Goal: Task Accomplishment & Management: Manage account settings

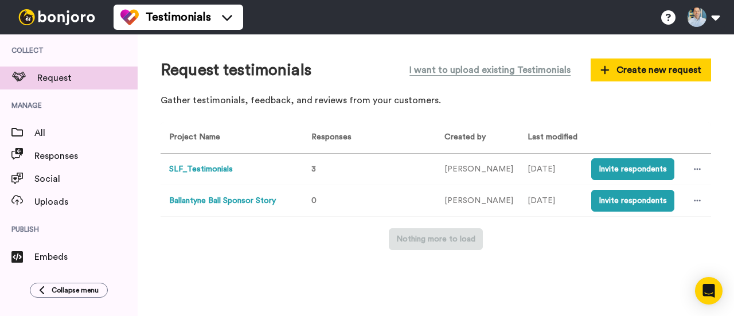
click at [192, 171] on button "SLF_Testimonials" at bounding box center [201, 169] width 64 height 12
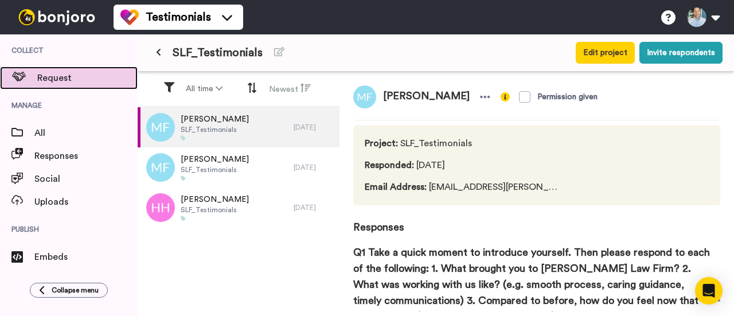
click at [59, 81] on span "Request" at bounding box center [87, 78] width 100 height 14
click at [57, 77] on span "Request" at bounding box center [87, 78] width 100 height 14
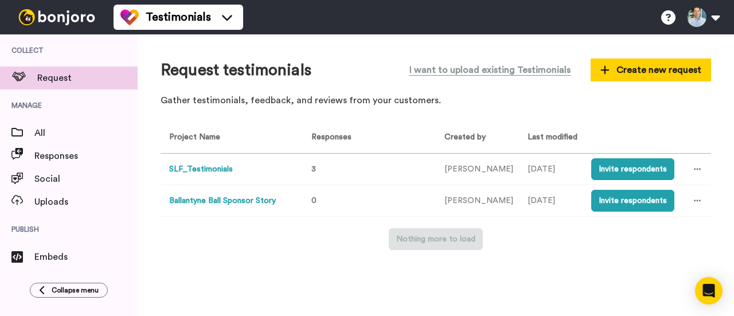
click at [224, 205] on button "Ballantyne Ball Sponsor Story" at bounding box center [222, 201] width 107 height 12
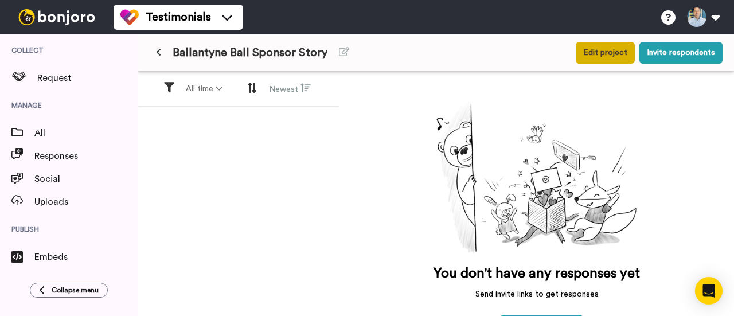
click at [615, 51] on button "Edit project" at bounding box center [605, 53] width 59 height 22
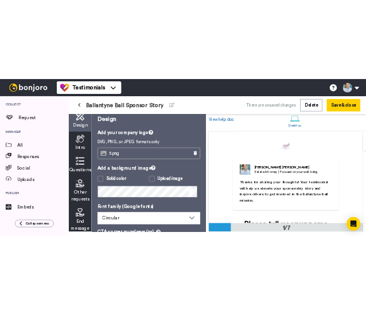
scroll to position [10, 0]
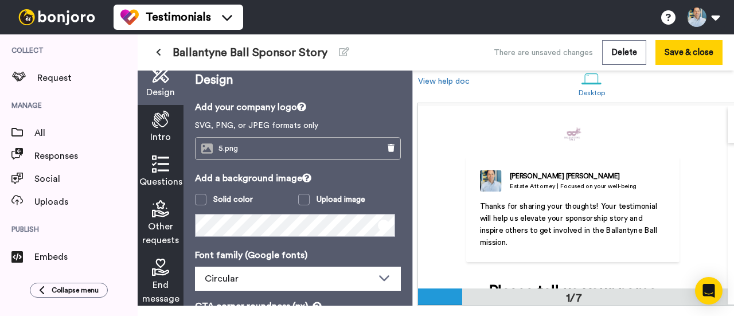
drag, startPoint x: 478, startPoint y: 204, endPoint x: 524, endPoint y: 235, distance: 55.0
click at [524, 235] on div "Allen Starrett Estate Attorney | Focused on your well-being Thanks for sharing …" at bounding box center [573, 209] width 214 height 106
copy span "Thanks for sharing your thoughts! Your testimonial will help us elevate your sp…"
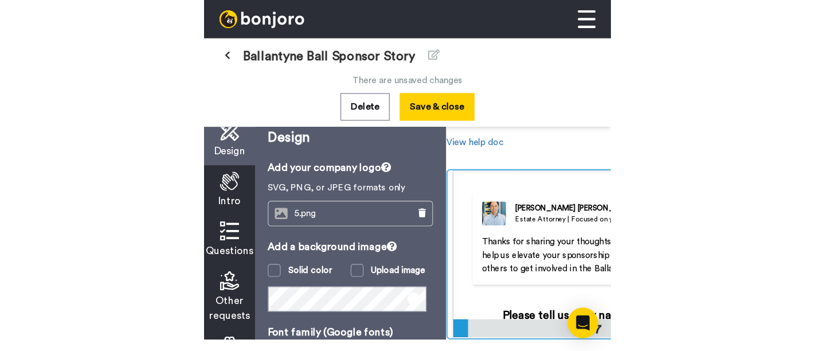
scroll to position [0, 32]
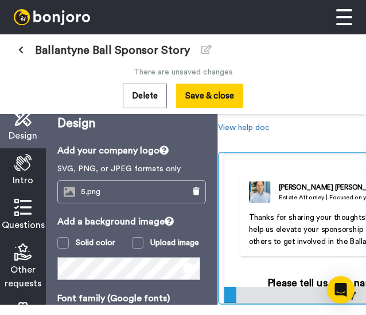
copy span "Thanks for sharing your thoughts! Your testimonial will help us elevate your sp…"
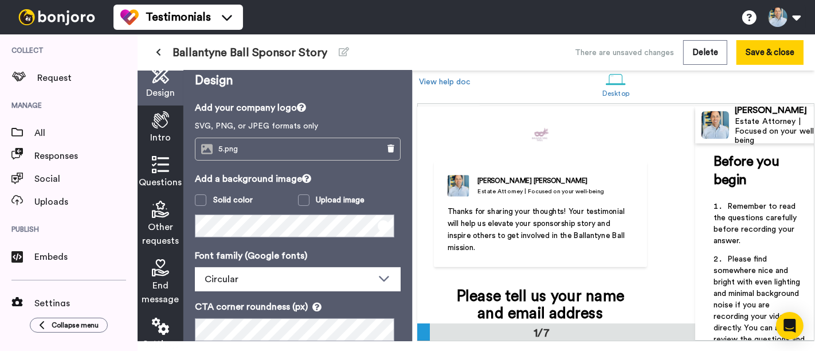
click at [546, 27] on div "Testimonials Help docs Settings My Profile Change Password Billing Affiliates H…" at bounding box center [465, 17] width 702 height 34
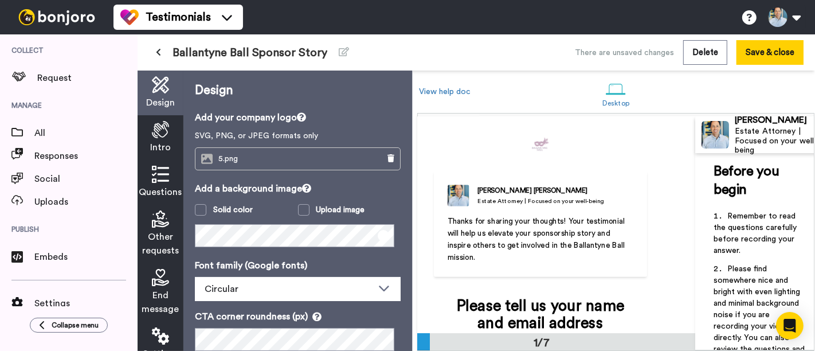
scroll to position [0, 47]
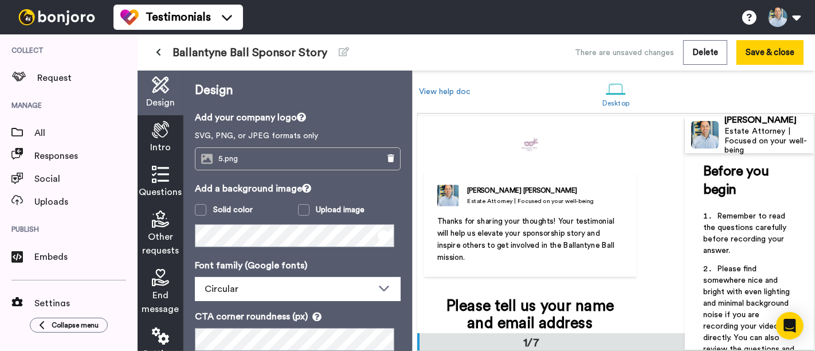
drag, startPoint x: 464, startPoint y: 256, endPoint x: 424, endPoint y: 221, distance: 53.2
click at [424, 221] on div "Allen Starrett Estate Attorney | Focused on your well-being Thanks for sharing …" at bounding box center [531, 224] width 214 height 106
copy span "Thanks for sharing your thoughts! Your testimonial will help us elevate your sp…"
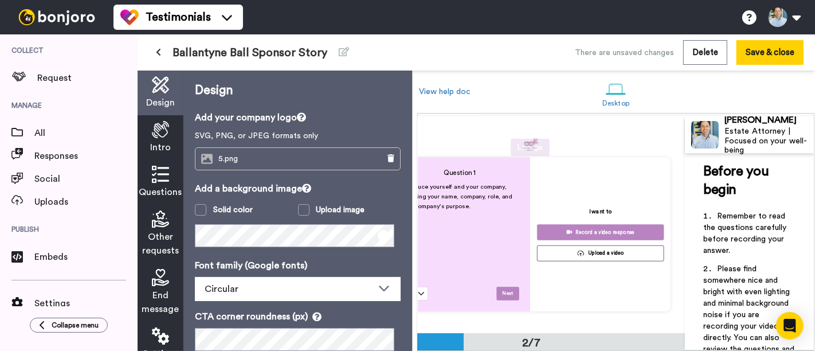
scroll to position [0, 0]
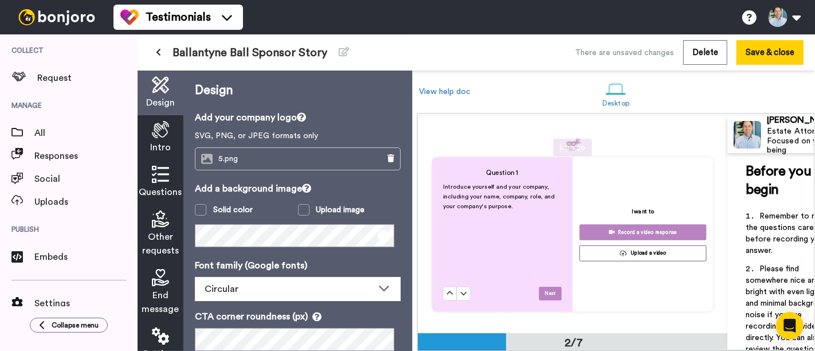
click at [162, 183] on div "Questions" at bounding box center [161, 182] width 46 height 45
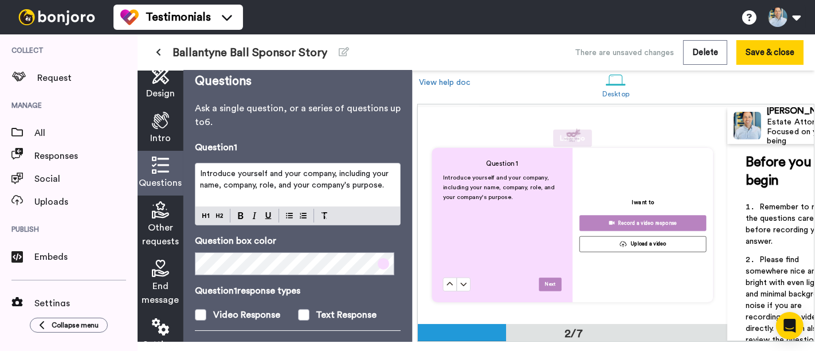
scroll to position [10, 0]
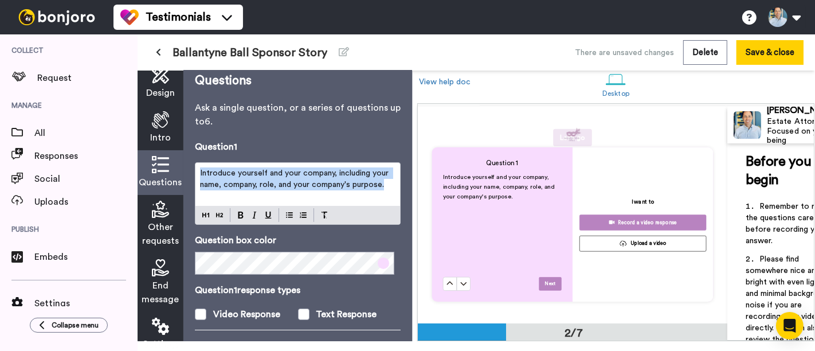
drag, startPoint x: 388, startPoint y: 188, endPoint x: 193, endPoint y: 171, distance: 195.7
click at [193, 171] on div "Questions Ask a single question, or a series of questions up to 6 . Question 1 …" at bounding box center [297, 201] width 229 height 280
copy span "Introduce yourself and your company, including your name, company, role, and yo…"
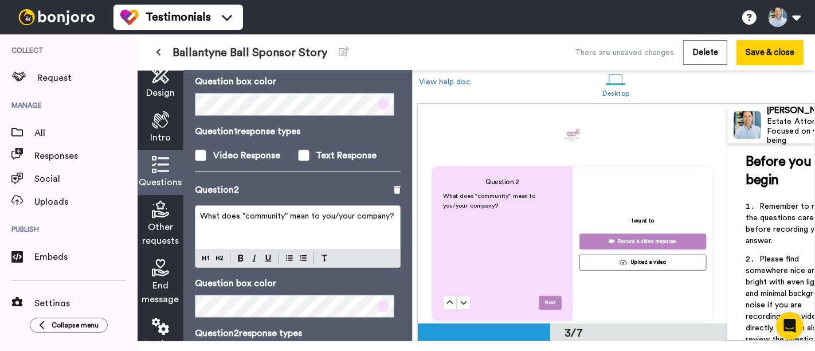
scroll to position [438, 0]
drag, startPoint x: 253, startPoint y: 227, endPoint x: 185, endPoint y: 214, distance: 69.4
click at [185, 214] on div "Questions Ask a single question, or a series of questions up to 6 . Question 1 …" at bounding box center [297, 201] width 229 height 280
copy span "What does "community" mean to you/your company?"
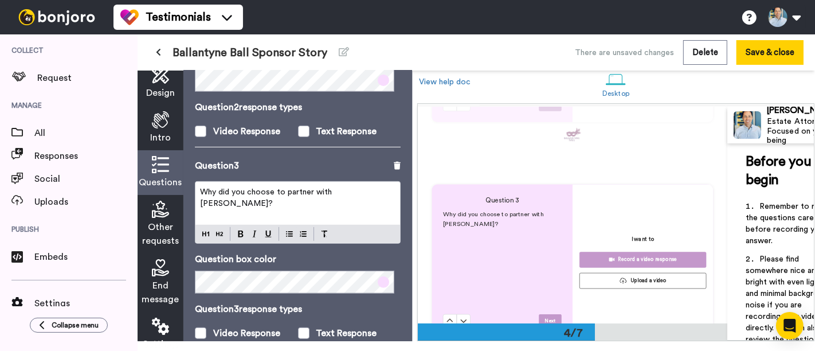
scroll to position [636, 0]
drag, startPoint x: 387, startPoint y: 190, endPoint x: 195, endPoint y: 189, distance: 192.1
click at [196, 189] on div "Why did you choose to partner with Ballantyne Ball?" at bounding box center [298, 203] width 205 height 43
drag, startPoint x: 195, startPoint y: 189, endPoint x: 390, endPoint y: 200, distance: 195.3
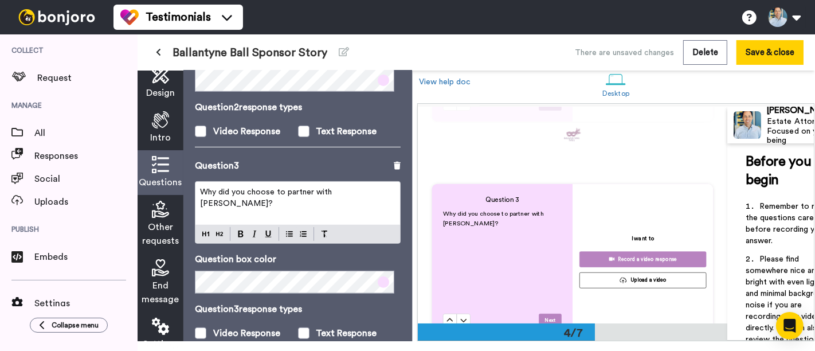
click at [390, 200] on div "Why did you choose to partner with Ballantyne Ball?" at bounding box center [298, 203] width 205 height 43
copy span "Why did you choose to partner with Ballantyne Ball?"
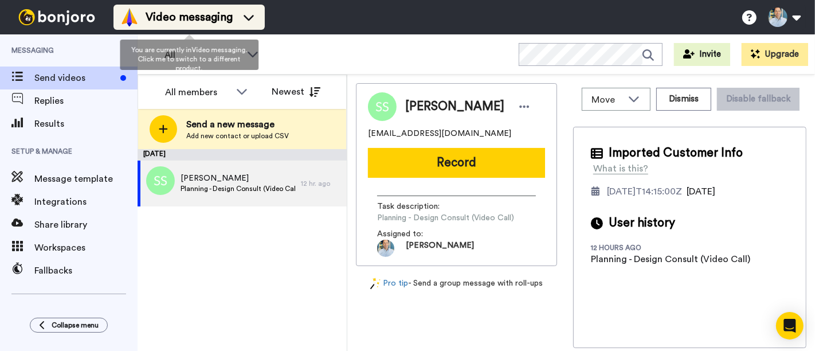
click at [220, 21] on span "Video messaging" at bounding box center [189, 17] width 87 height 16
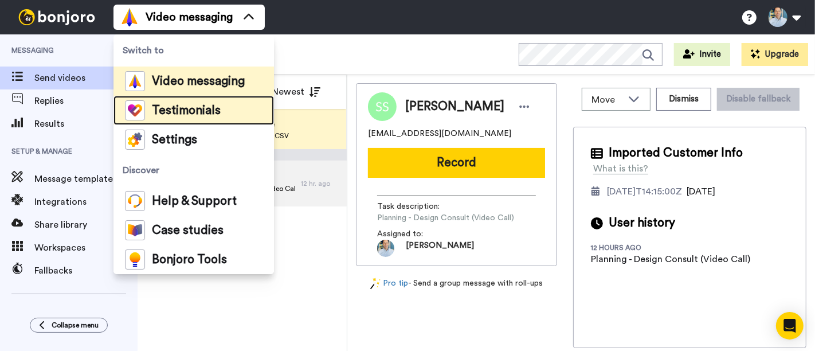
click at [200, 108] on span "Testimonials" at bounding box center [186, 110] width 69 height 11
